Goal: Check status: Check status

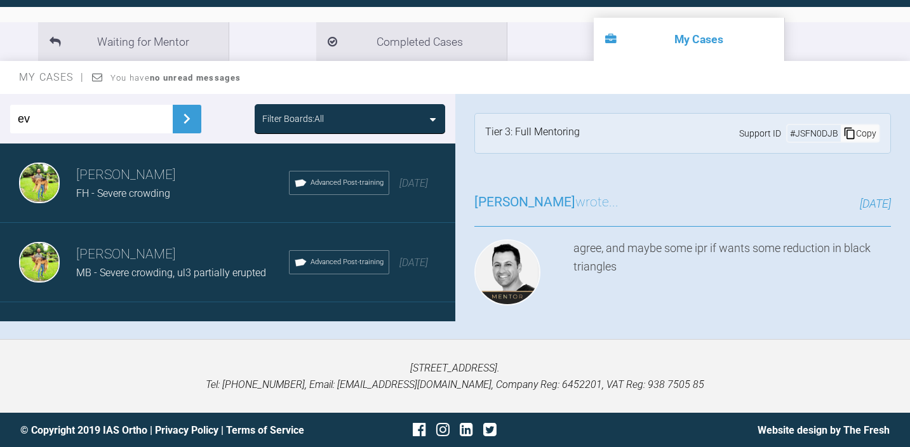
scroll to position [7006, 0]
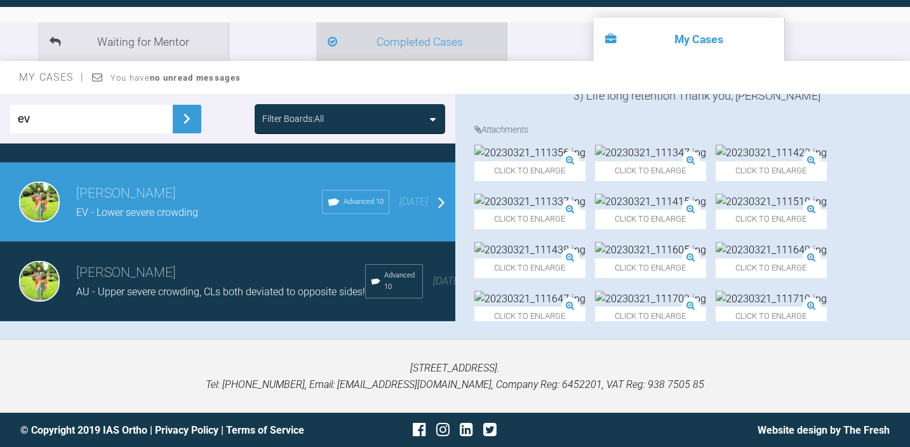
click at [316, 43] on li "Completed Cases" at bounding box center [411, 41] width 190 height 39
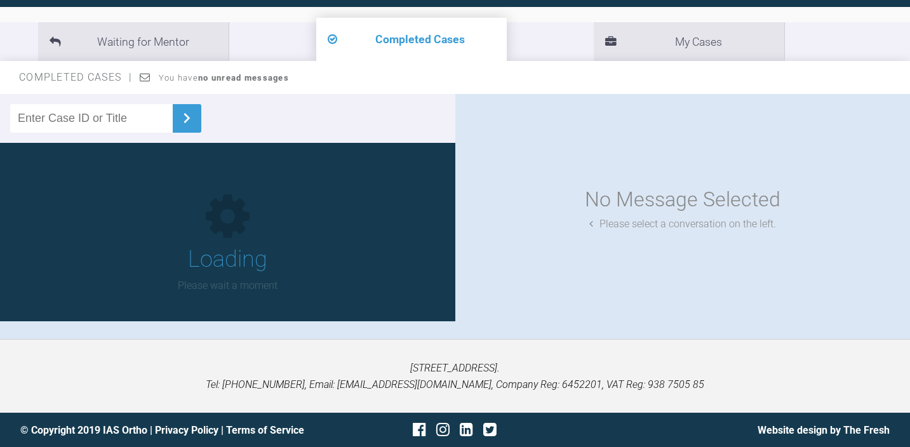
click at [98, 114] on input "text" at bounding box center [91, 118] width 163 height 29
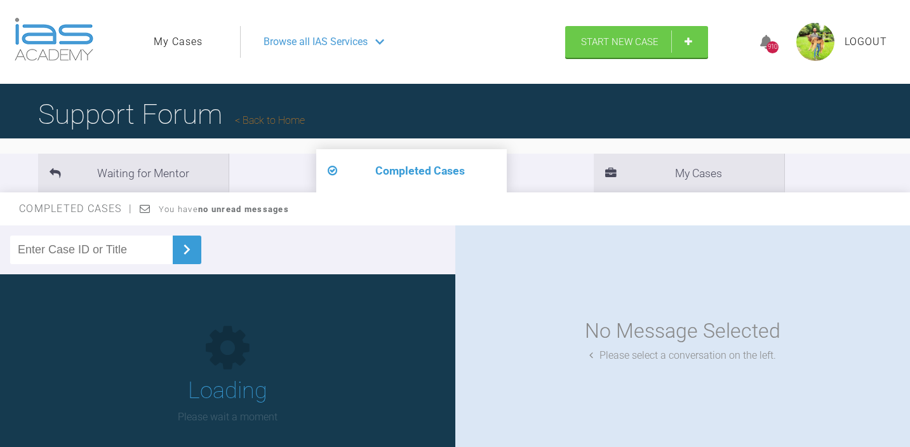
click at [107, 242] on input "text" at bounding box center [91, 250] width 163 height 29
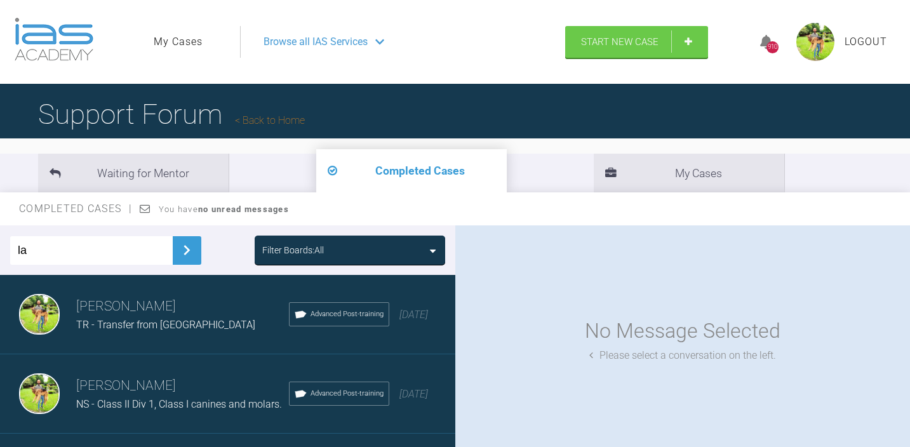
type input "la"
click at [176, 254] on img at bounding box center [186, 250] width 20 height 20
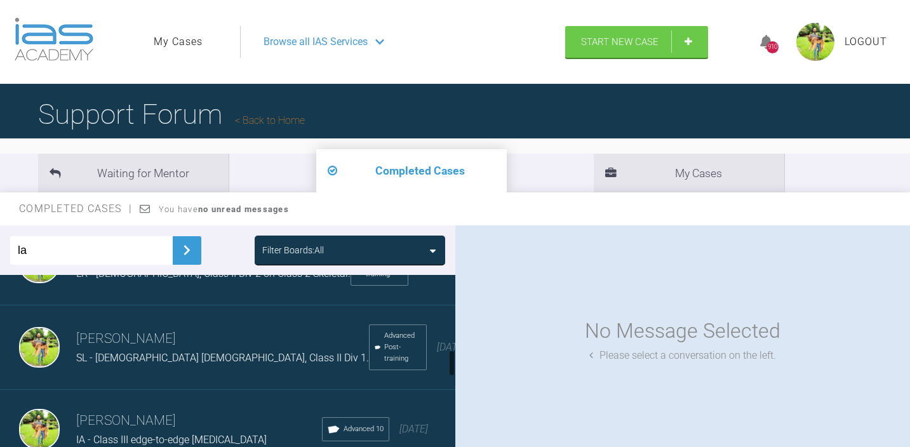
scroll to position [535, 0]
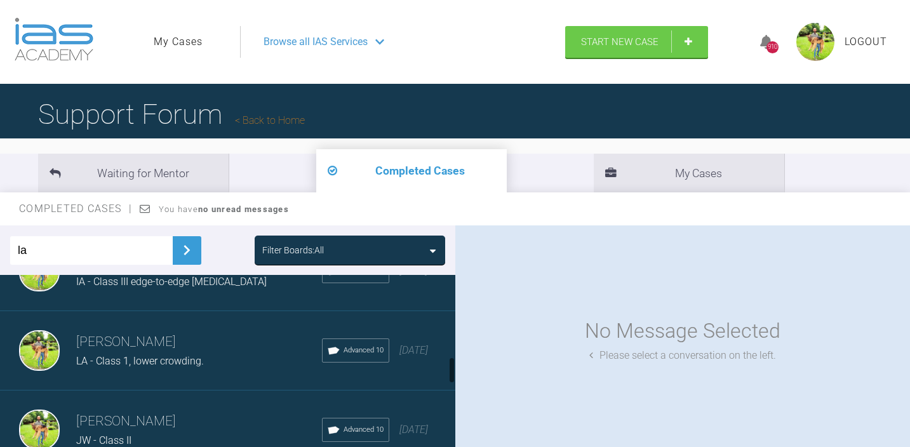
click at [192, 355] on span "LA - Class 1, lower crowding." at bounding box center [140, 361] width 128 height 12
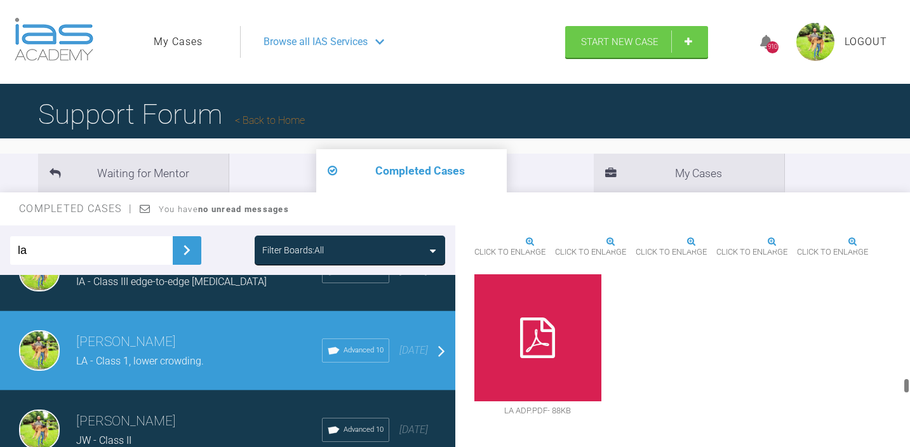
scroll to position [3906, 0]
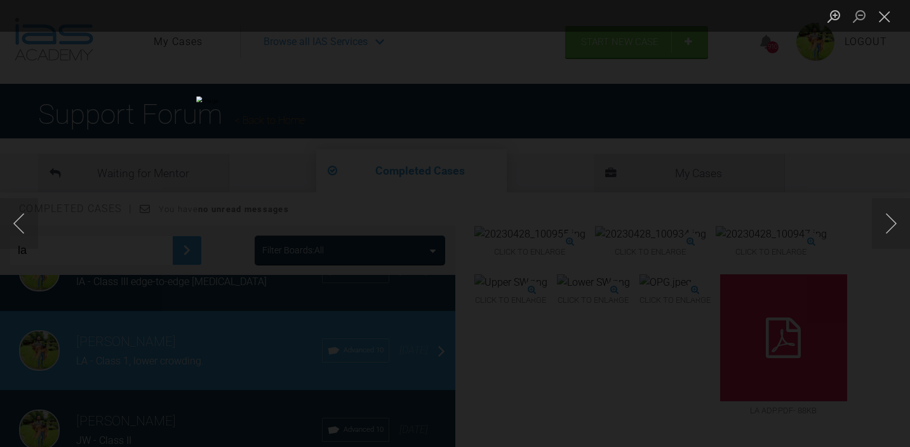
click at [766, 244] on div "Lightbox" at bounding box center [455, 223] width 910 height 447
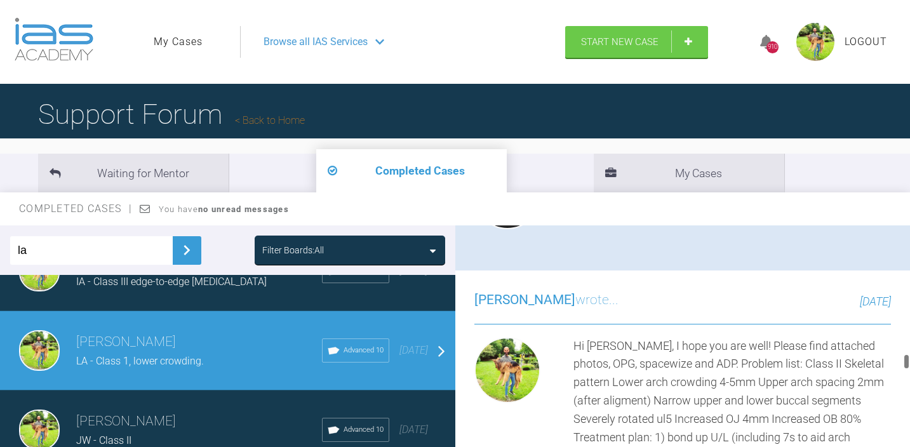
scroll to position [3391, 0]
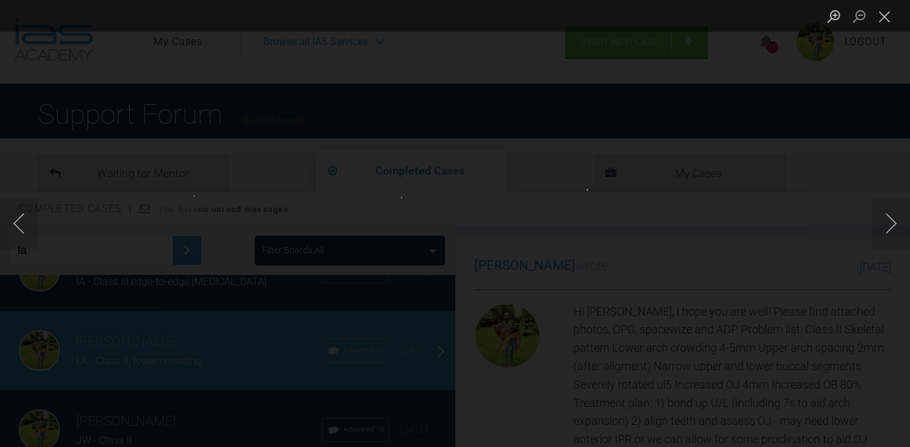
click at [728, 300] on div "Lightbox" at bounding box center [455, 223] width 910 height 447
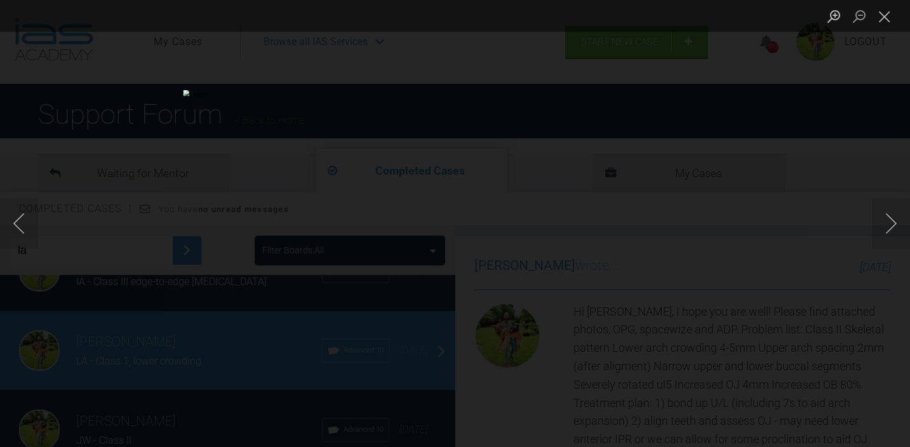
click at [773, 307] on div "Lightbox" at bounding box center [455, 223] width 910 height 447
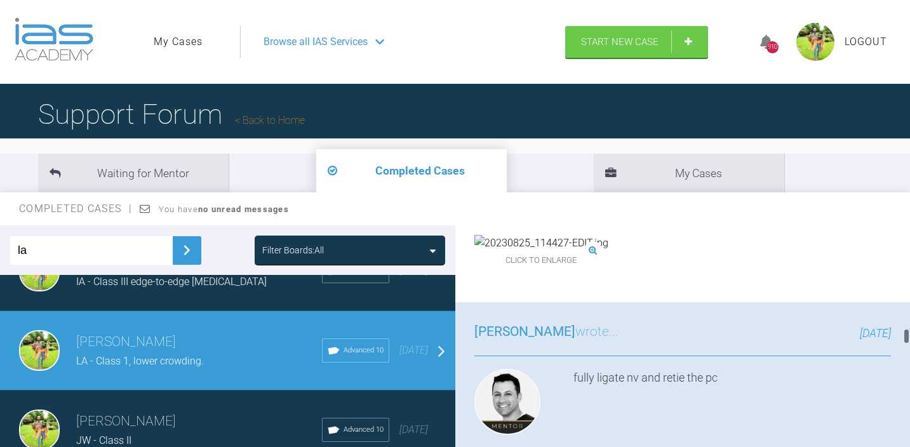
scroll to position [2639, 0]
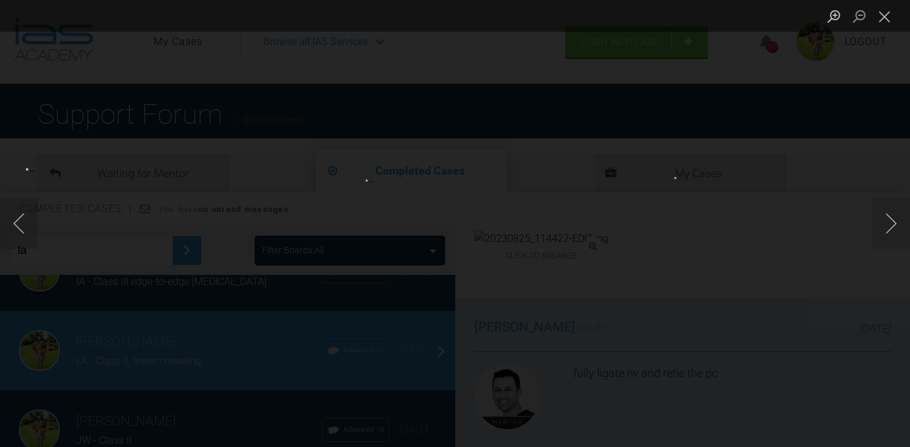
click at [535, 336] on div "Lightbox" at bounding box center [455, 223] width 910 height 447
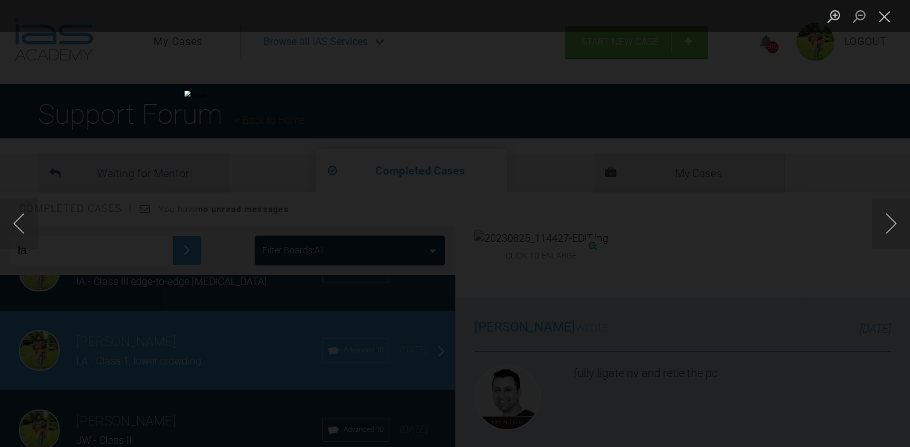
click at [766, 303] on div "Lightbox" at bounding box center [455, 223] width 910 height 447
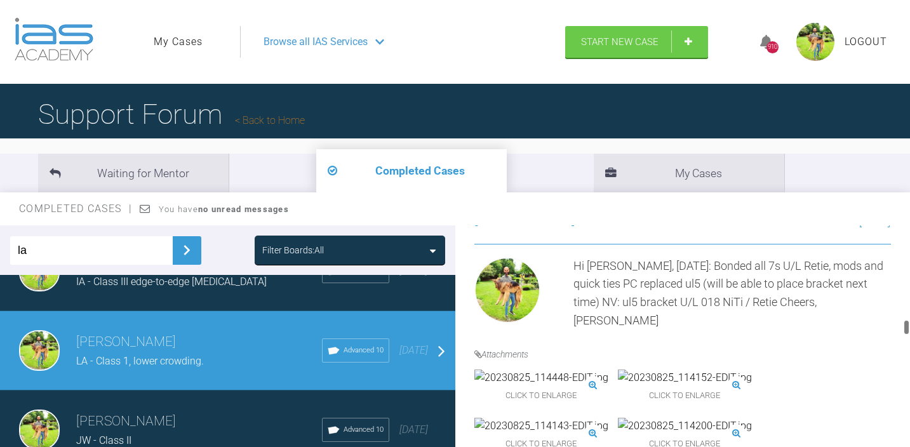
scroll to position [2368, 0]
